Goal: Information Seeking & Learning: Find specific fact

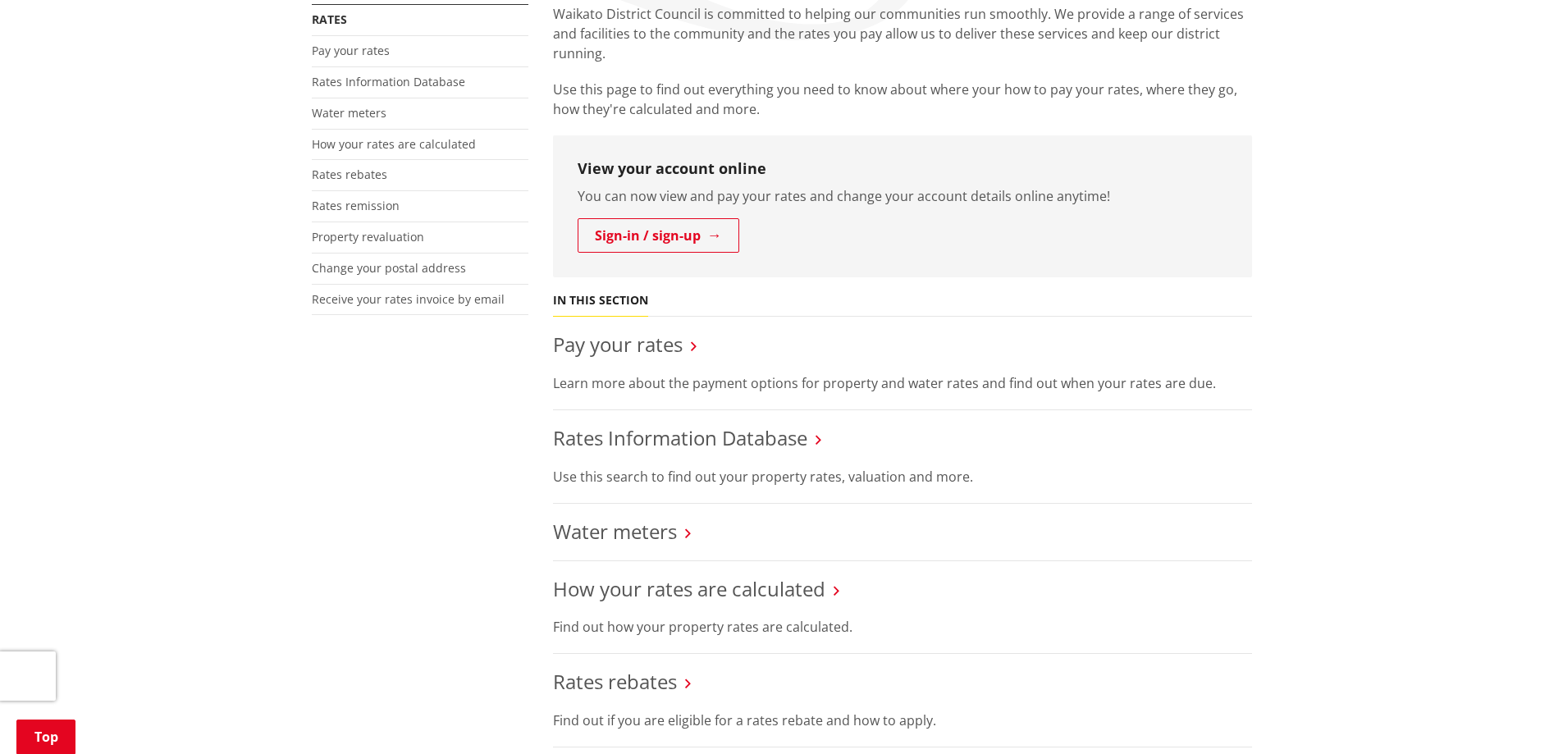
scroll to position [328, 0]
click at [650, 338] on link "Pay your rates" at bounding box center [618, 343] width 130 height 27
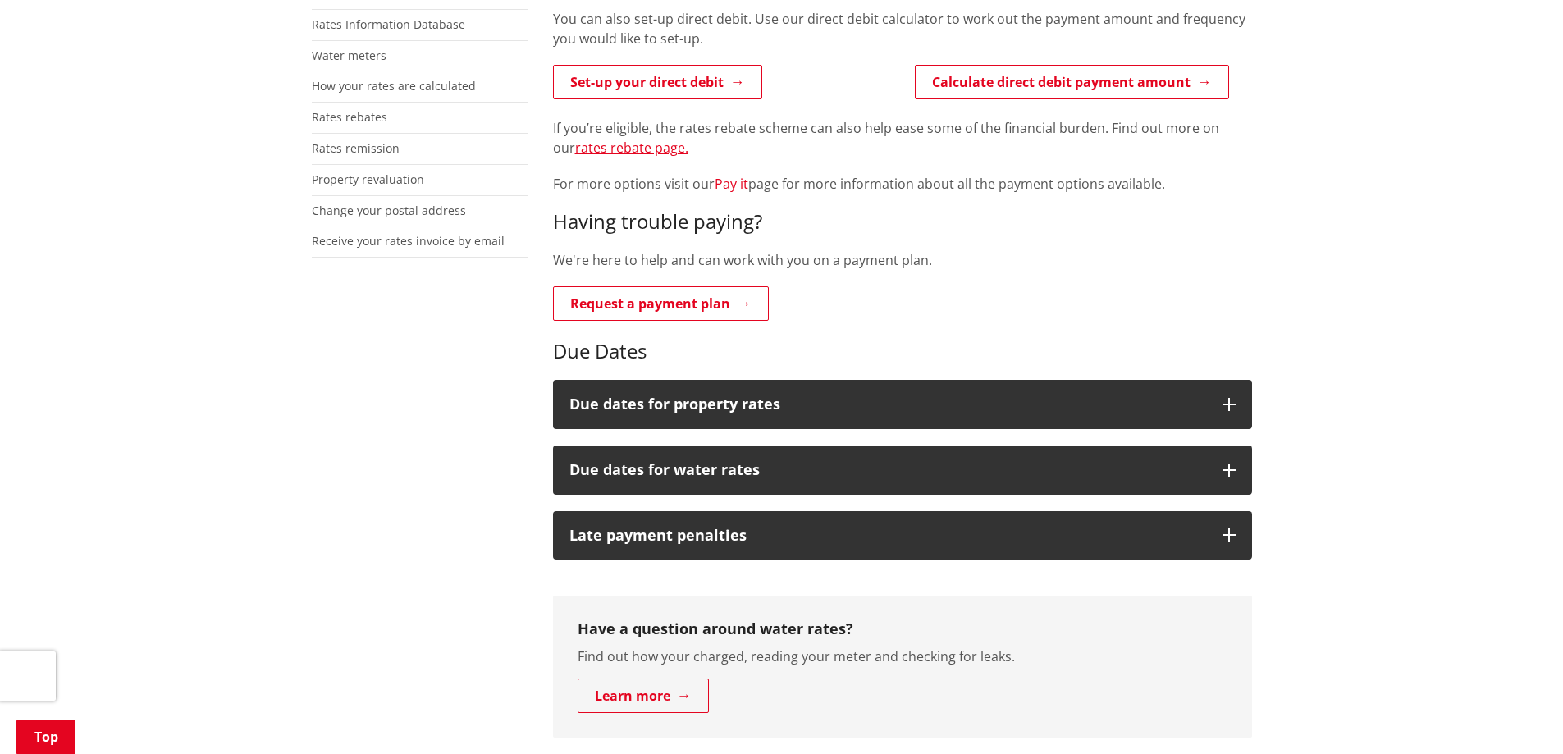
scroll to position [477, 0]
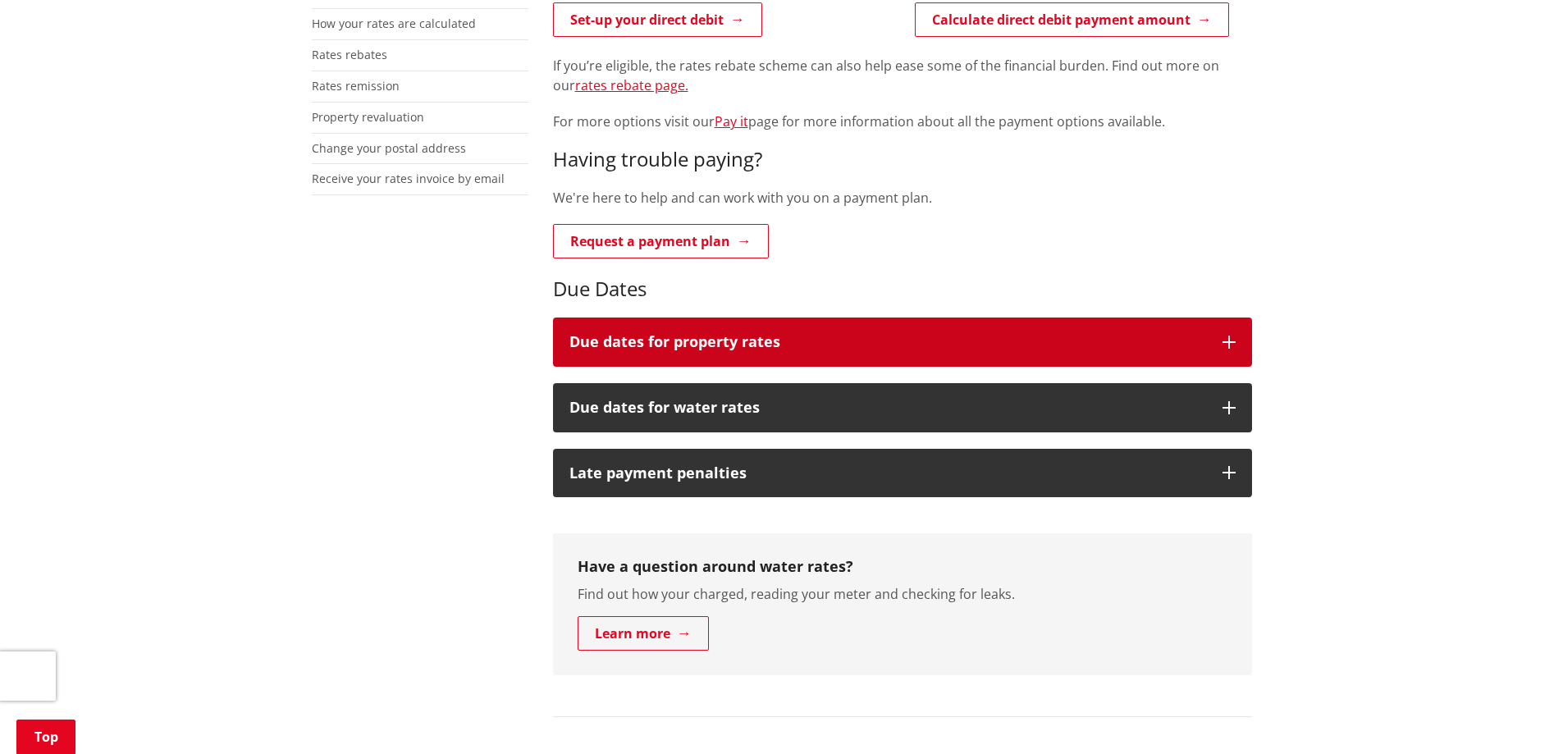
click at [850, 340] on h3 "Due dates for property rates" at bounding box center [887, 342] width 637 height 16
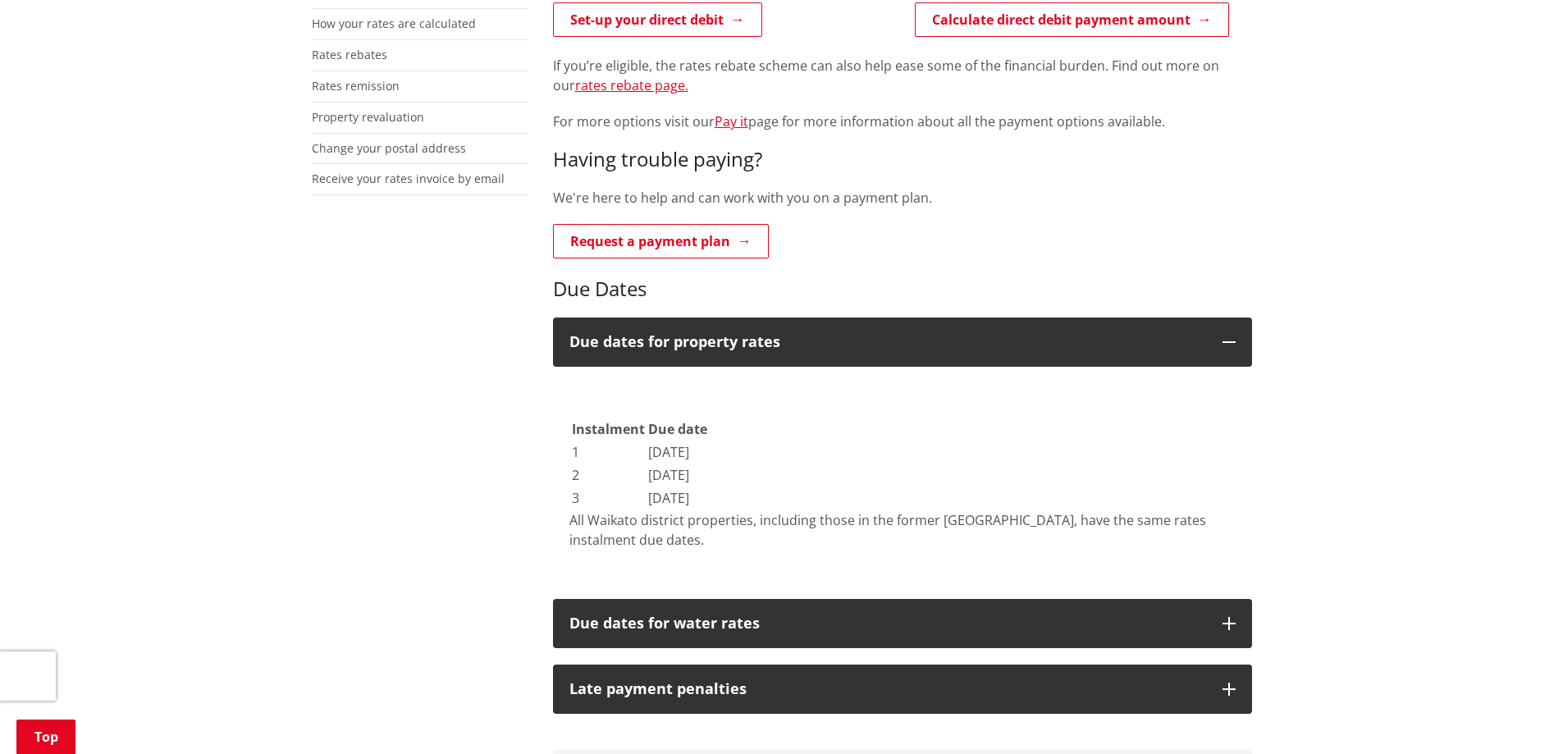
click at [994, 107] on div "If you’re eligible, the rates rebate scheme can also help ease some of the fina…" at bounding box center [902, 93] width 699 height 75
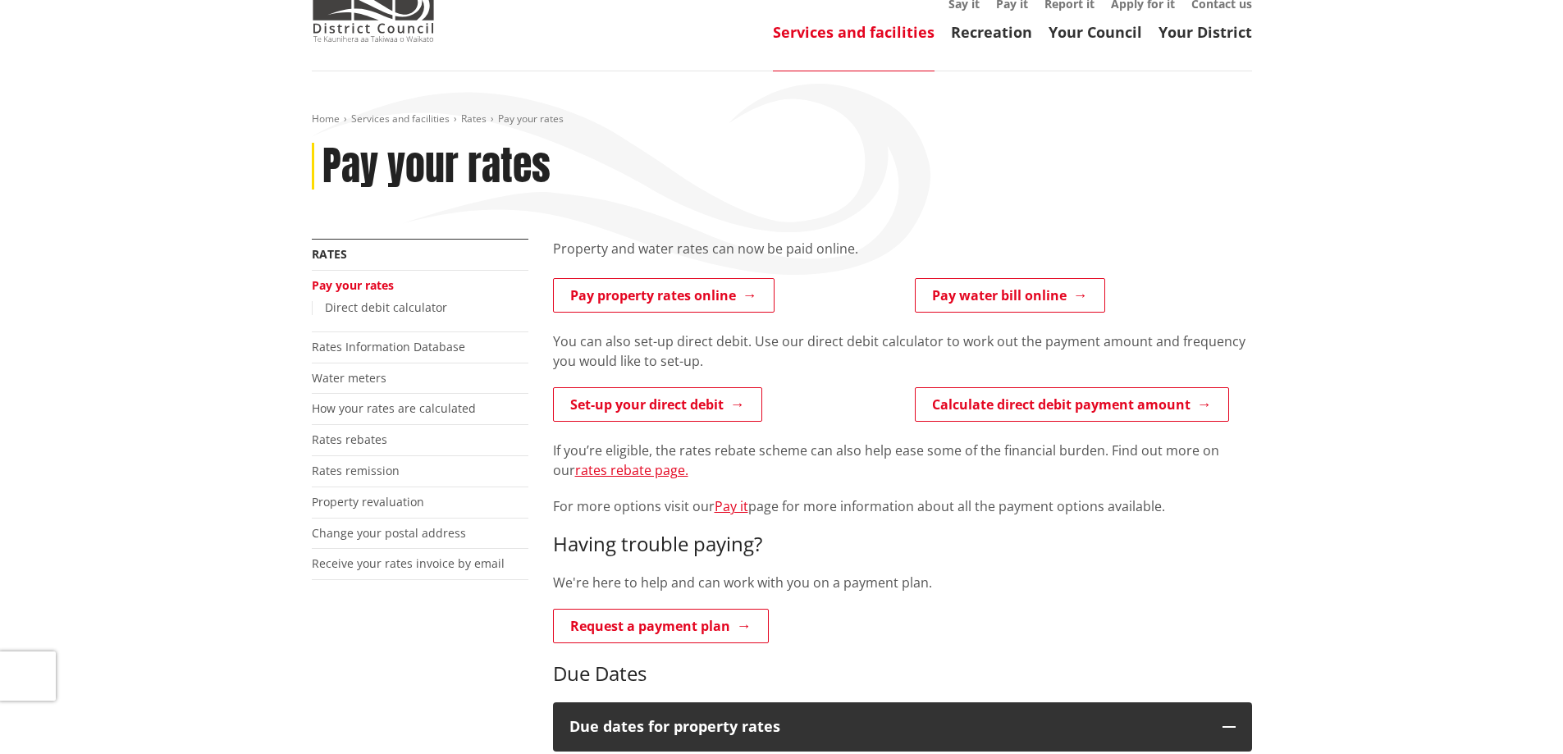
scroll to position [0, 0]
